Goal: Book appointment/travel/reservation

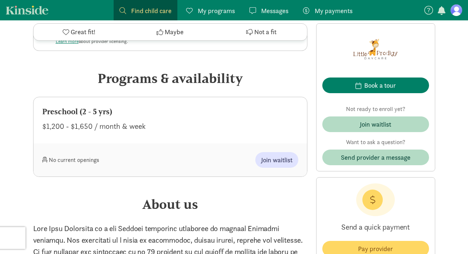
scroll to position [344, 0]
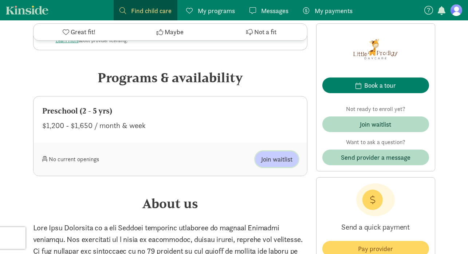
click at [274, 154] on span "Join waitlist" at bounding box center [276, 159] width 31 height 10
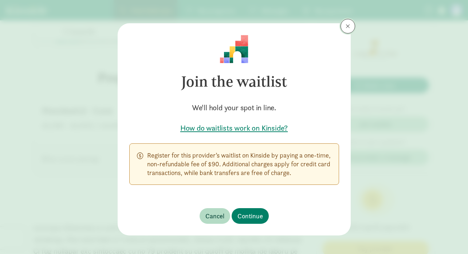
click at [349, 28] on span at bounding box center [348, 26] width 4 height 6
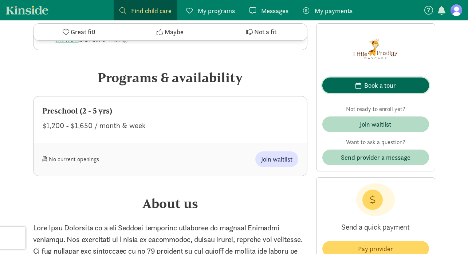
click at [369, 84] on div "Book a tour" at bounding box center [380, 85] width 32 height 10
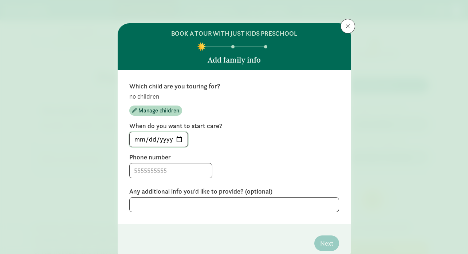
click at [180, 138] on input "[DATE]" at bounding box center [159, 139] width 58 height 15
type input "[DATE]"
click at [166, 171] on input at bounding box center [171, 171] width 82 height 15
type input "4158605303"
click at [291, 160] on label "Phone number" at bounding box center [234, 157] width 210 height 9
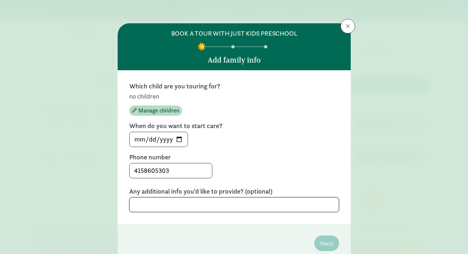
click at [274, 205] on textarea at bounding box center [234, 204] width 210 height 15
type textarea "m"
type textarea "none"
click at [317, 161] on label "Phone number" at bounding box center [234, 157] width 210 height 9
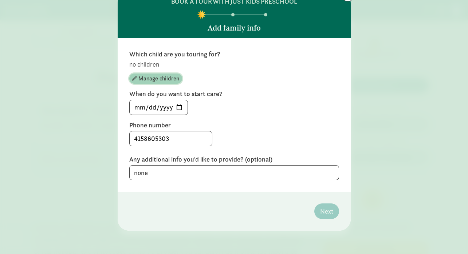
click at [150, 79] on span "Manage children" at bounding box center [158, 78] width 41 height 9
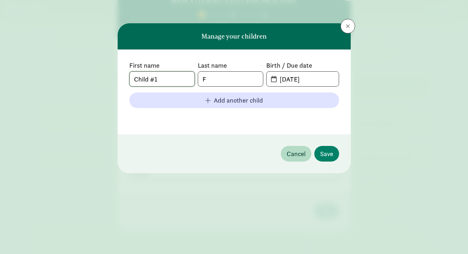
click at [170, 79] on input "Child #1" at bounding box center [162, 79] width 65 height 15
type input "[PERSON_NAME]"
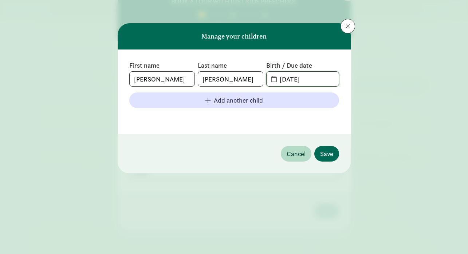
type input "[DATE]"
click at [327, 152] on span "Save" at bounding box center [326, 154] width 13 height 10
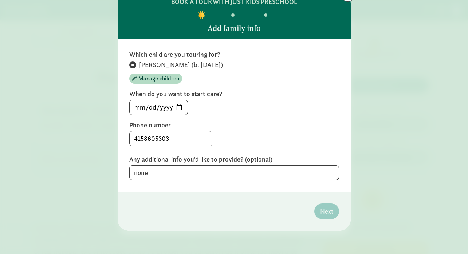
scroll to position [32, 0]
click at [327, 211] on span "Next" at bounding box center [326, 212] width 13 height 10
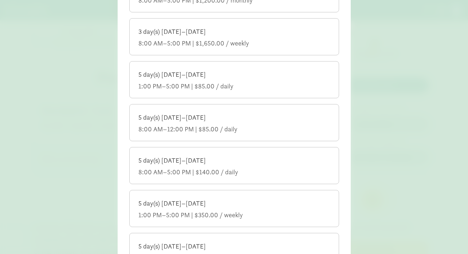
scroll to position [124, 0]
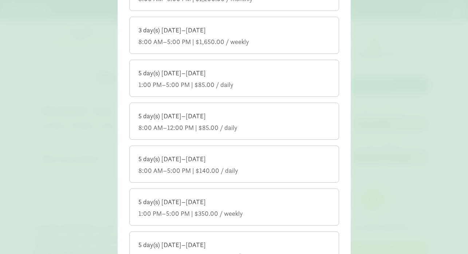
click at [258, 164] on div "5 day(s) [DATE]–[DATE] 8:00 AM–5:00 PM | $140.00 / daily" at bounding box center [234, 165] width 192 height 20
click at [0, 0] on input "5 day(s) [DATE]–[DATE] 8:00 AM–5:00 PM | $140.00 / daily" at bounding box center [0, 0] width 0 height 0
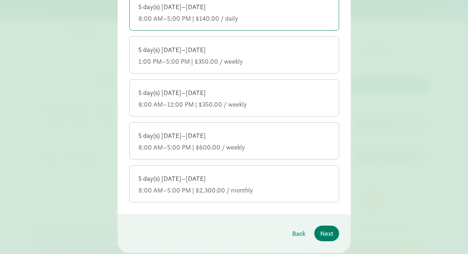
scroll to position [288, 0]
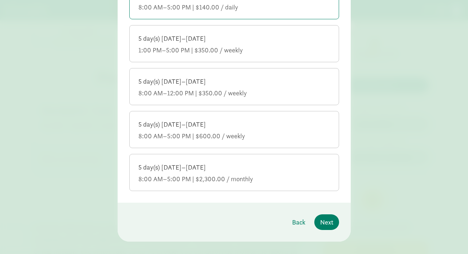
click at [275, 174] on div "5 day(s) [DATE]–[DATE] 8:00 AM–5:00 PM | $2,300.00 / monthly" at bounding box center [234, 173] width 192 height 20
click at [0, 0] on input "5 day(s) [DATE]–[DATE] 8:00 AM–5:00 PM | $2,300.00 / monthly" at bounding box center [0, 0] width 0 height 0
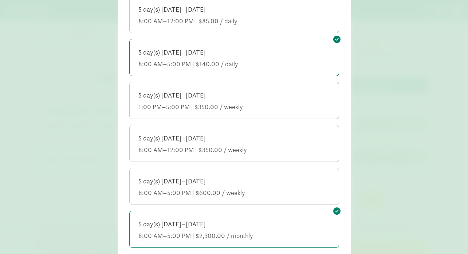
scroll to position [229, 0]
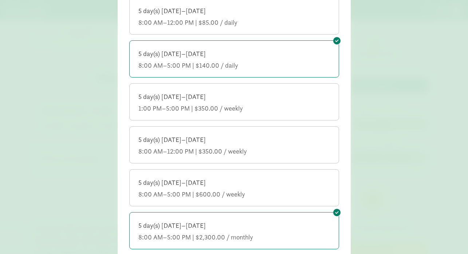
click at [288, 46] on label "5 day(s) [DATE]–[DATE] 8:00 AM–5:00 PM | $140.00 / daily" at bounding box center [234, 58] width 209 height 35
click at [0, 0] on input "5 day(s) [DATE]–[DATE] 8:00 AM–5:00 PM | $140.00 / daily" at bounding box center [0, 0] width 0 height 0
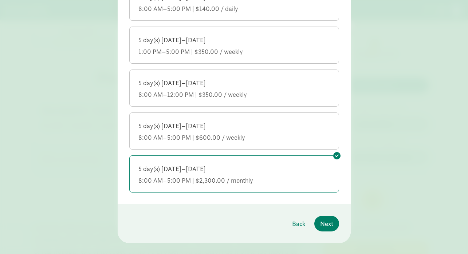
scroll to position [290, 0]
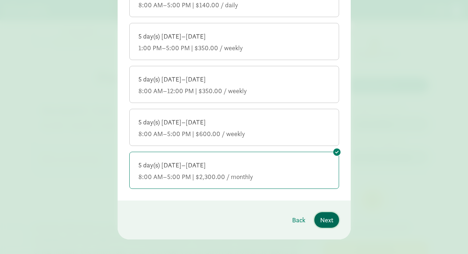
click at [329, 219] on span "Next" at bounding box center [326, 220] width 13 height 10
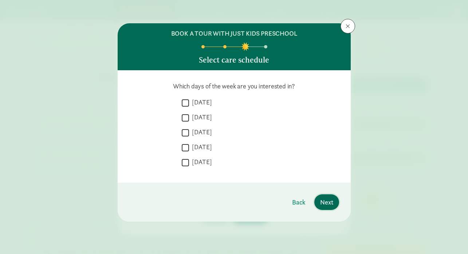
scroll to position [0, 0]
click at [185, 102] on input "[DATE]" at bounding box center [185, 103] width 7 height 10
checkbox input "true"
click at [187, 116] on input "[DATE]" at bounding box center [185, 118] width 7 height 10
checkbox input "true"
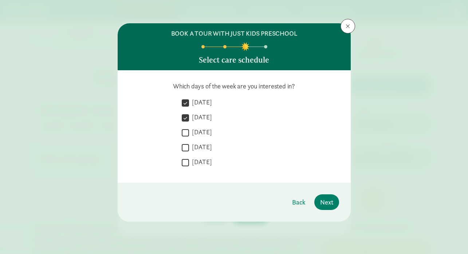
click at [186, 131] on input "[DATE]" at bounding box center [185, 133] width 7 height 10
checkbox input "true"
click at [187, 149] on input "[DATE]" at bounding box center [185, 148] width 7 height 10
checkbox input "true"
click at [187, 164] on input "[DATE]" at bounding box center [185, 163] width 7 height 10
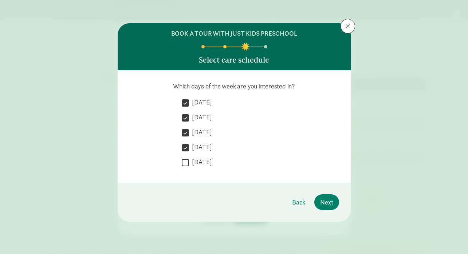
checkbox input "true"
click at [329, 205] on span "Next" at bounding box center [326, 202] width 13 height 10
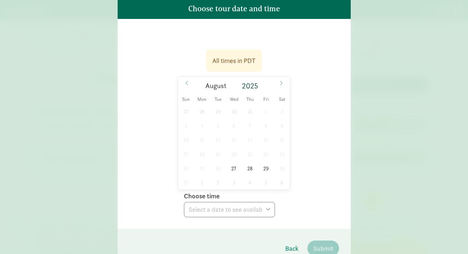
scroll to position [13, 0]
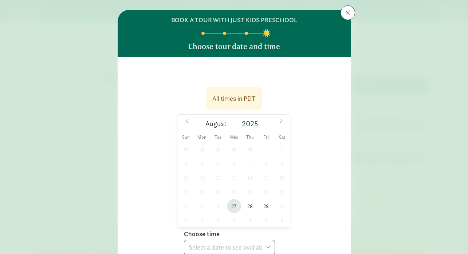
click at [233, 207] on span "27" at bounding box center [234, 206] width 14 height 14
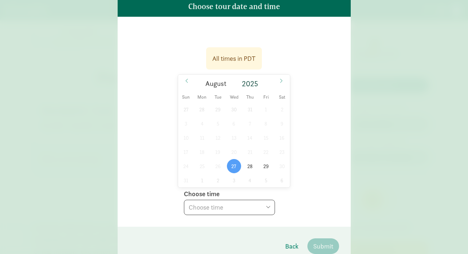
scroll to position [54, 0]
click at [215, 205] on select "Choose time 09:30 AM (virtual tour) 11:30 AM (virtual tour)" at bounding box center [229, 207] width 91 height 15
click at [251, 168] on span "28" at bounding box center [250, 166] width 14 height 14
click at [238, 205] on select "Choose time 09:30 AM (virtual tour) 11:30 AM (virtual tour) 03:15 PM (virtual t…" at bounding box center [229, 207] width 91 height 15
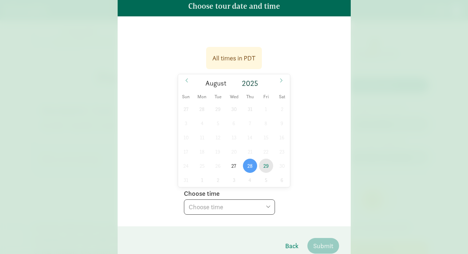
click at [265, 167] on span "29" at bounding box center [266, 166] width 14 height 14
click at [235, 208] on select "Choose time 09:30 AM (virtual tour) 11:30 AM (virtual tour) 03:15 PM (virtual t…" at bounding box center [229, 207] width 91 height 15
click at [282, 79] on icon at bounding box center [281, 80] width 4 height 5
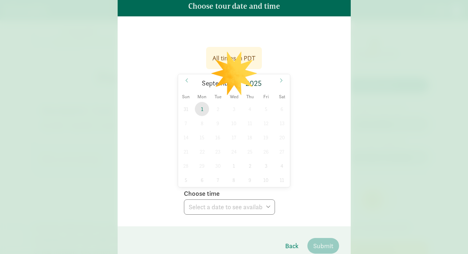
click at [201, 110] on span "1" at bounding box center [202, 109] width 14 height 14
click at [212, 205] on select "Choose time 09:30 AM (virtual tour) 11:30 AM (virtual tour) 03:15 PM (virtual t…" at bounding box center [229, 207] width 91 height 15
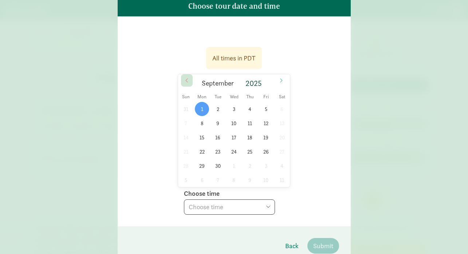
click at [185, 79] on icon at bounding box center [187, 80] width 4 height 5
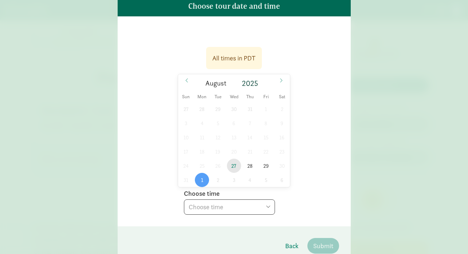
click at [233, 168] on span "27" at bounding box center [234, 166] width 14 height 14
click at [228, 215] on select "Choose time 09:30 AM (virtual tour) 11:30 AM (virtual tour)" at bounding box center [229, 207] width 91 height 15
select select "[DATE]T11:30:00.000-07:00"
click at [184, 200] on select "Choose time 09:30 AM (virtual tour) 11:30 AM (virtual tour)" at bounding box center [229, 207] width 91 height 15
click at [319, 249] on span "Submit" at bounding box center [323, 246] width 20 height 10
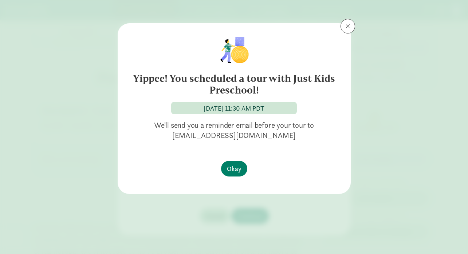
scroll to position [0, 0]
click at [238, 166] on span "Okay" at bounding box center [234, 169] width 15 height 10
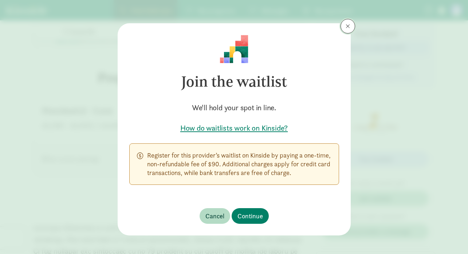
click at [348, 30] on button at bounding box center [348, 26] width 15 height 15
